Goal: Information Seeking & Learning: Learn about a topic

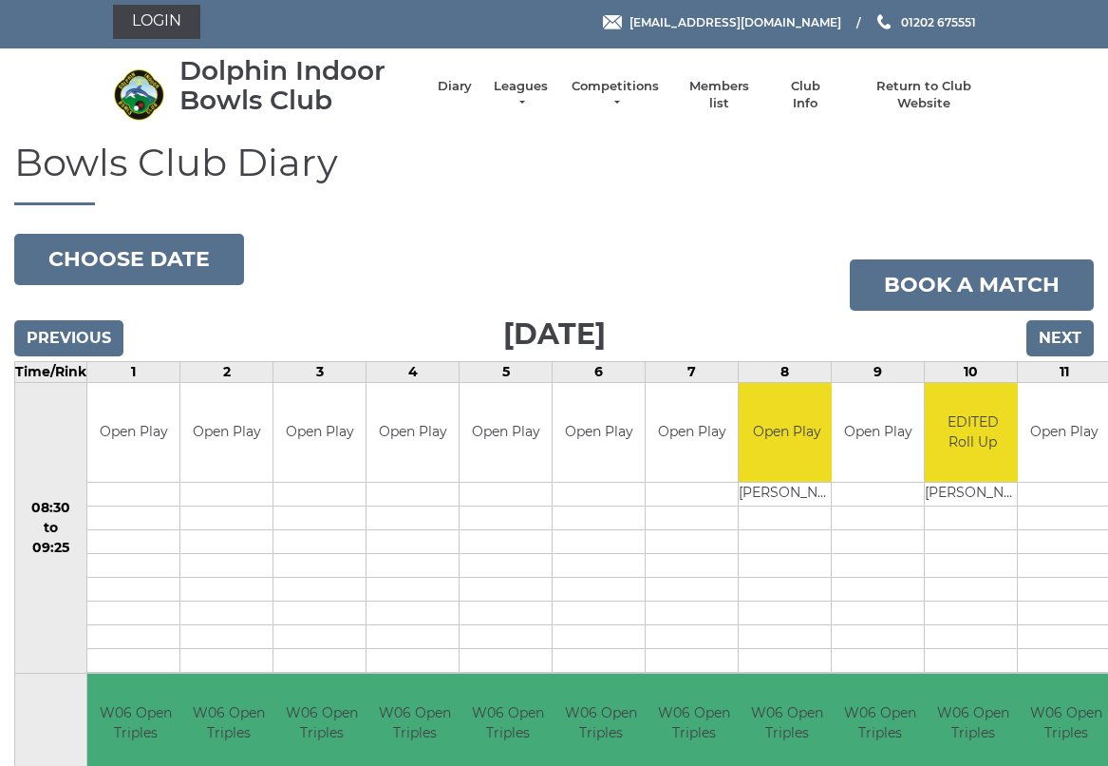
scroll to position [5, 0]
click at [527, 95] on link "Leagues" at bounding box center [521, 95] width 60 height 34
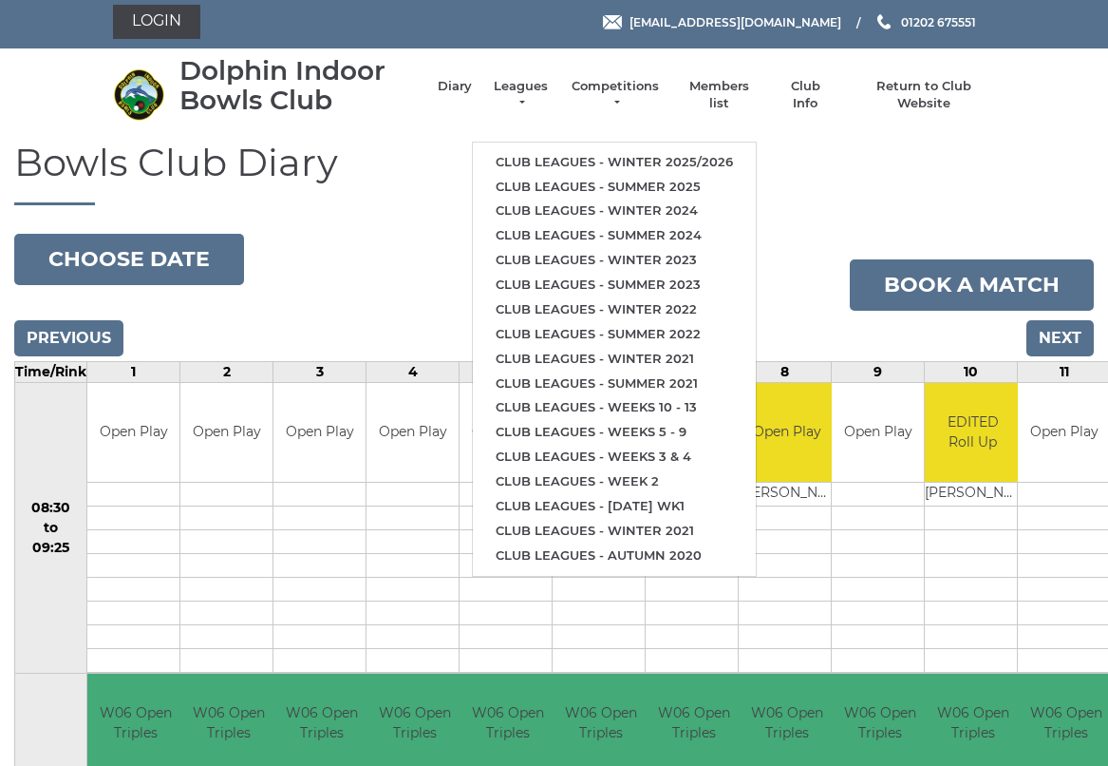
click at [601, 175] on link "Club leagues - Summer 2025" at bounding box center [614, 187] width 283 height 25
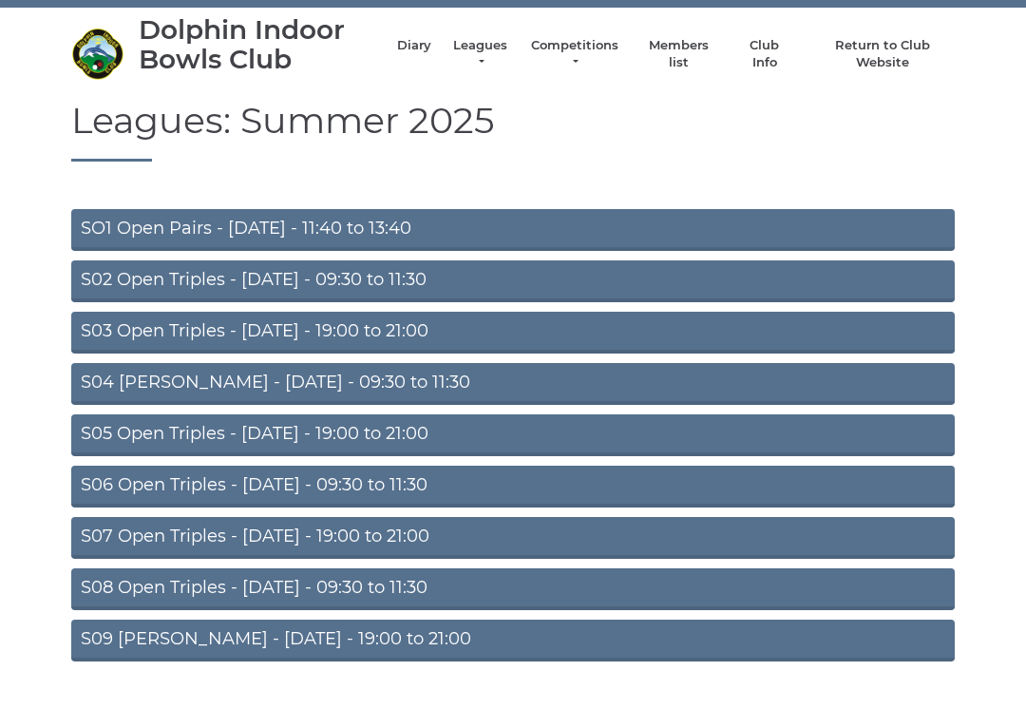
scroll to position [65, 0]
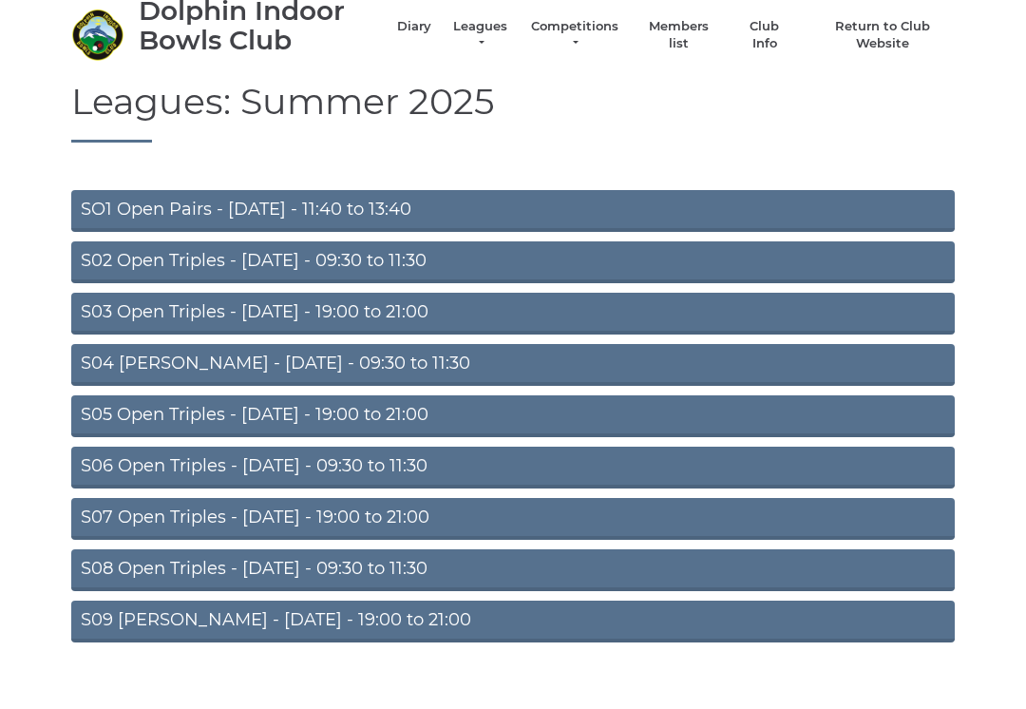
click at [443, 307] on link "S03 Open Triples - [DATE] - 19:00 to 21:00" at bounding box center [512, 314] width 883 height 42
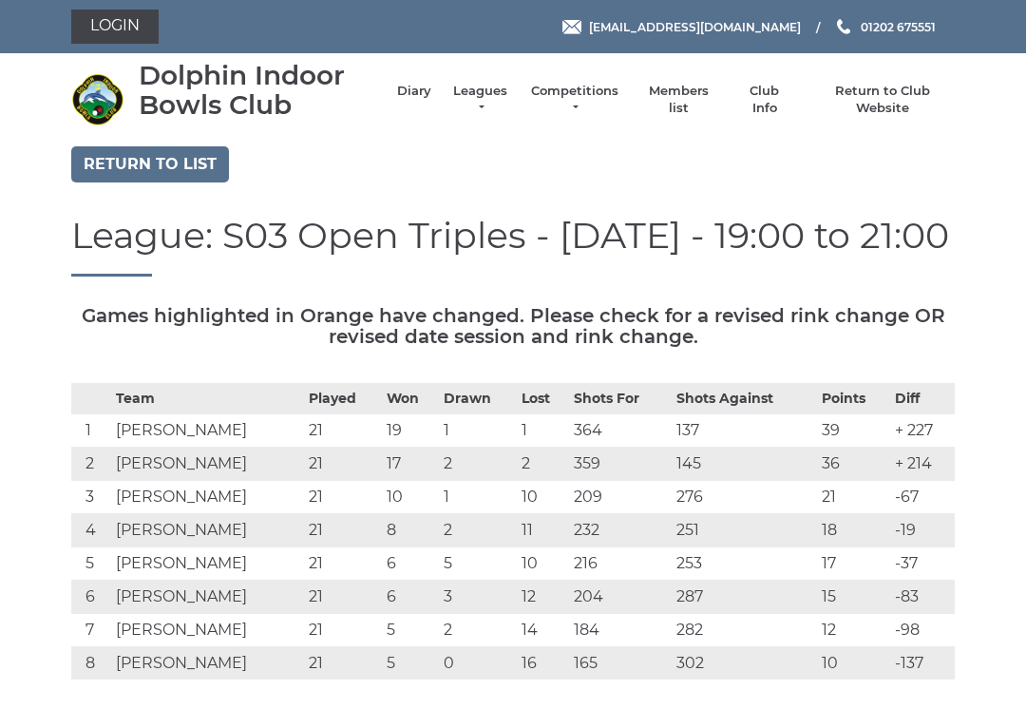
click at [481, 99] on link "Leagues" at bounding box center [480, 100] width 60 height 34
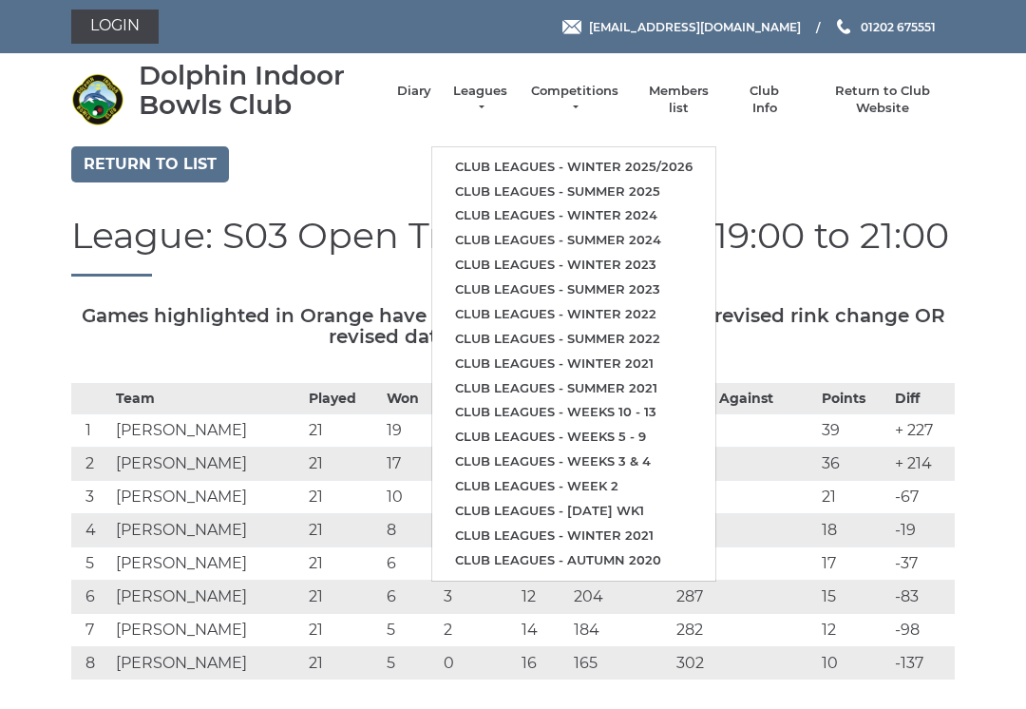
click at [597, 180] on link "Club leagues - Summer 2025" at bounding box center [573, 192] width 283 height 25
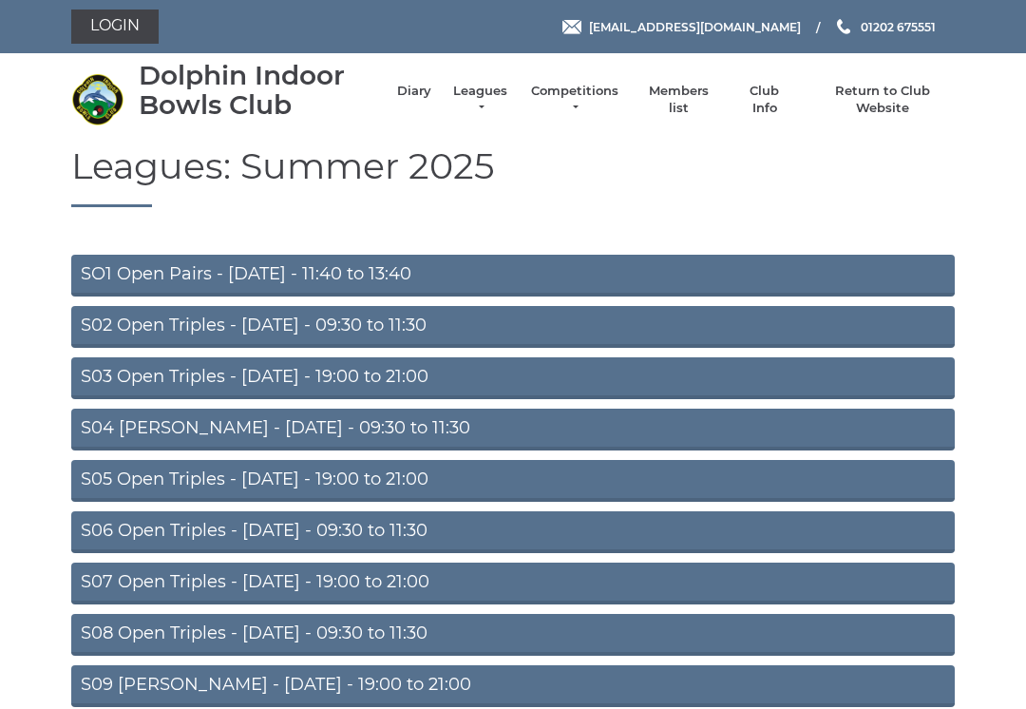
click at [372, 379] on link "S03 Open Triples - Tuesday - 19:00 to 21:00" at bounding box center [512, 378] width 883 height 42
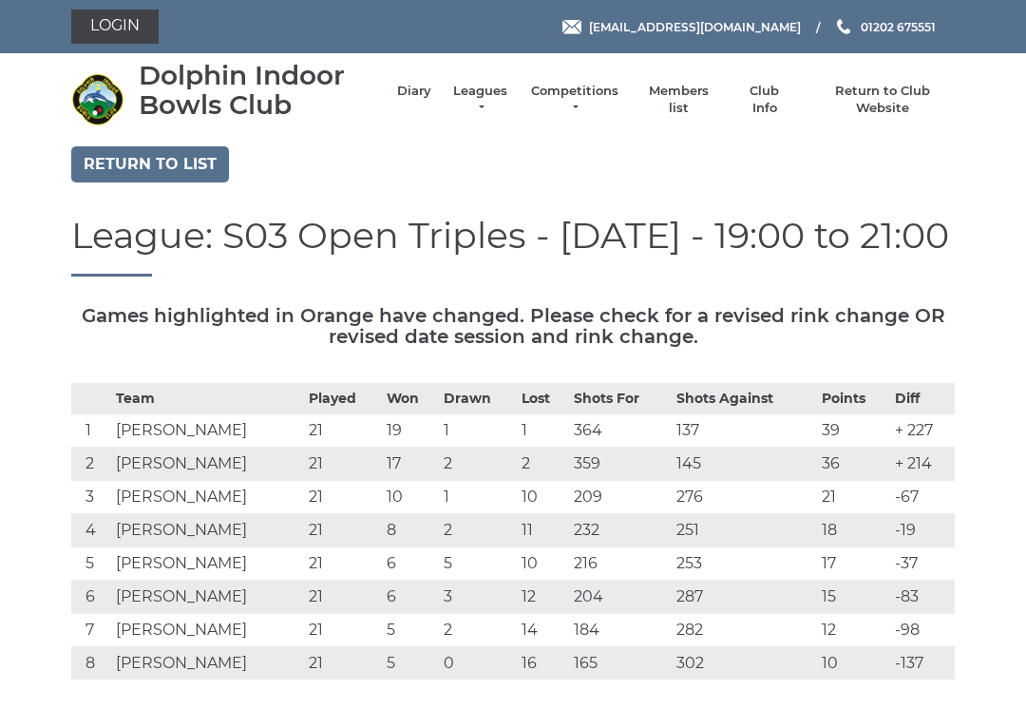
click at [477, 104] on link "Leagues" at bounding box center [480, 100] width 60 height 34
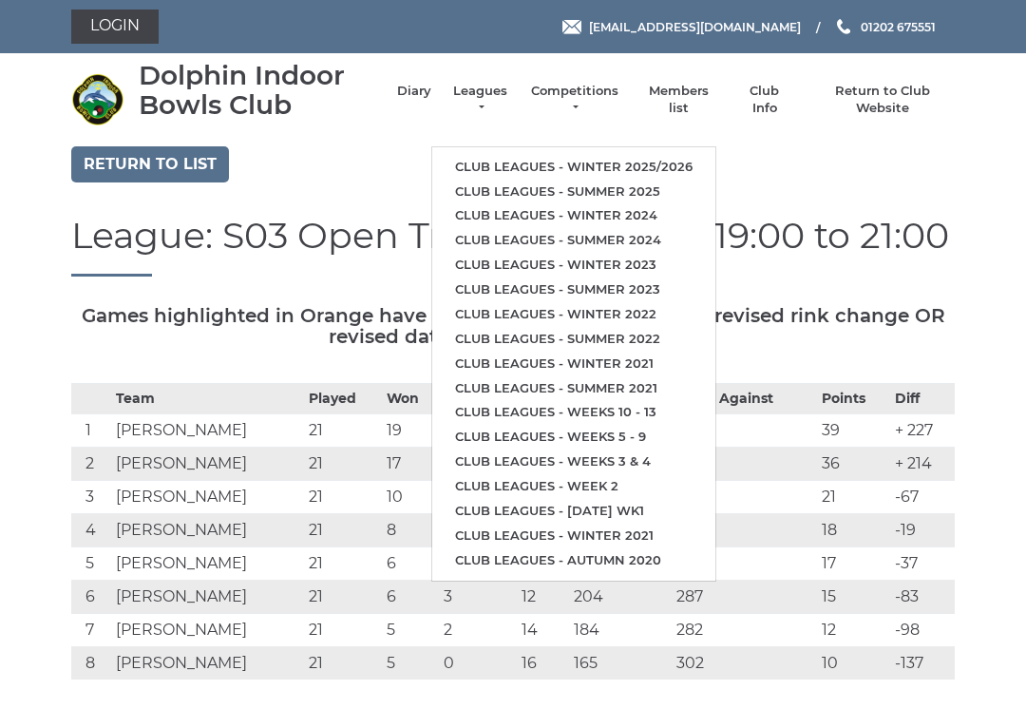
click at [629, 155] on link "Club leagues - Winter 2025/2026" at bounding box center [573, 167] width 283 height 25
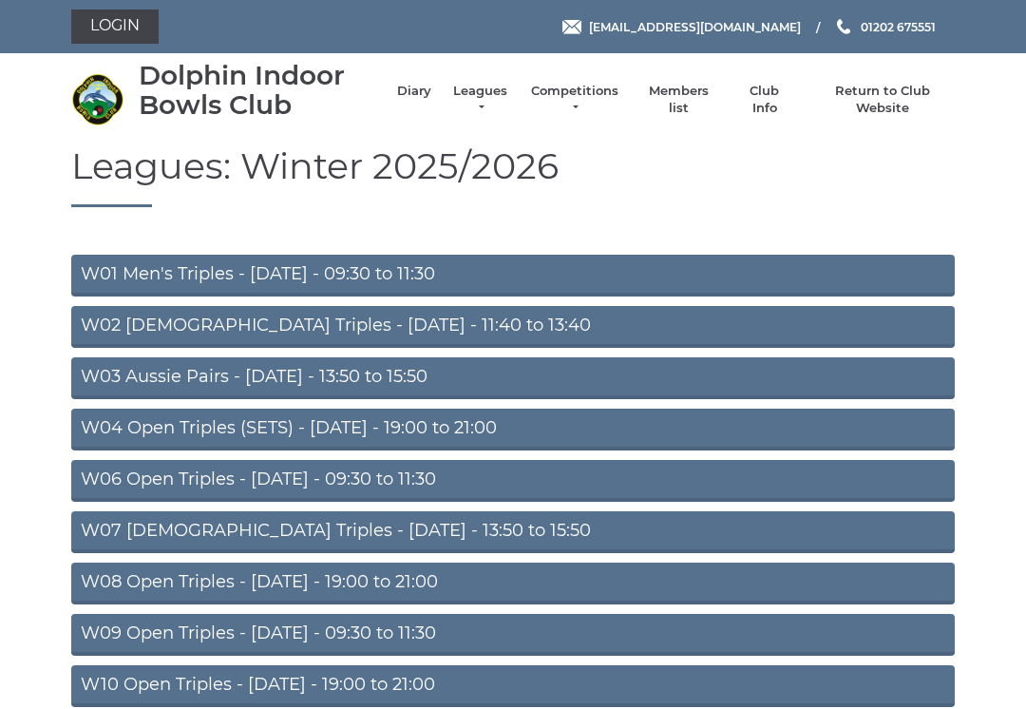
click at [398, 575] on link "W08 Open Triples - Tuesday - 19:00 to 21:00" at bounding box center [512, 583] width 883 height 42
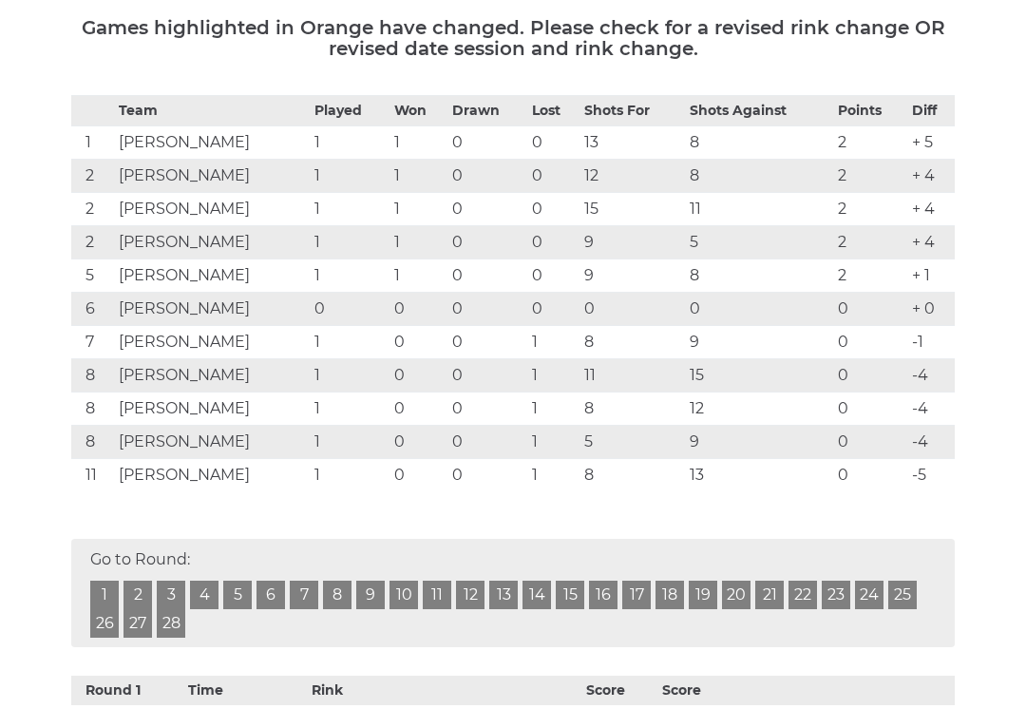
scroll to position [326, 0]
